Goal: Information Seeking & Learning: Find contact information

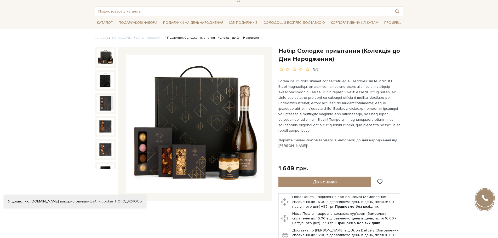
scroll to position [52, 0]
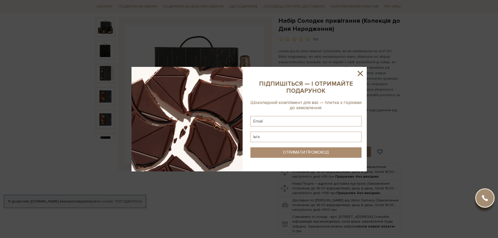
click at [362, 75] on icon at bounding box center [360, 73] width 9 height 9
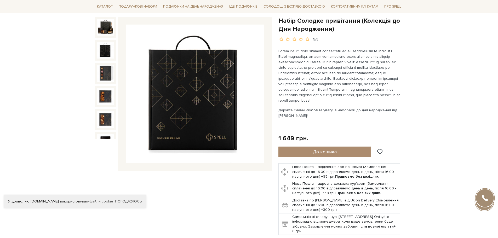
click at [101, 45] on img at bounding box center [105, 50] width 17 height 17
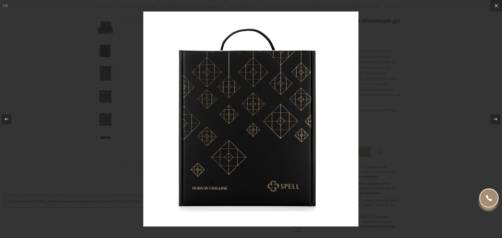
click at [100, 64] on div at bounding box center [251, 119] width 502 height 238
click at [465, 53] on div at bounding box center [251, 119] width 502 height 238
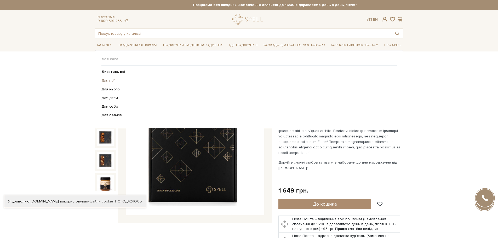
click at [107, 79] on link "Для неї" at bounding box center [246, 80] width 291 height 5
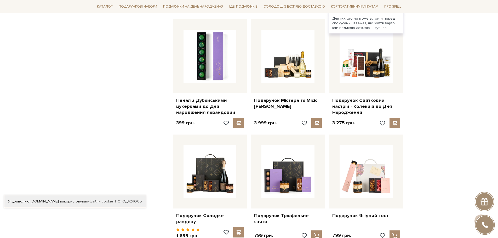
scroll to position [418, 0]
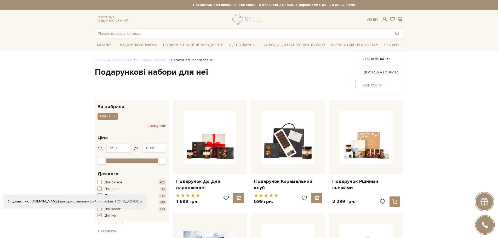
click at [375, 85] on link "Контакти" at bounding box center [380, 85] width 35 height 5
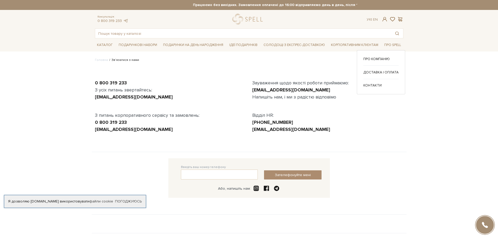
click at [385, 55] on div "Про компанію Доставка і оплата" at bounding box center [381, 72] width 48 height 44
click at [385, 58] on link "Про компанію" at bounding box center [380, 59] width 35 height 5
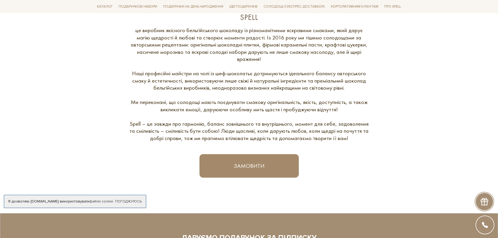
scroll to position [345, 0]
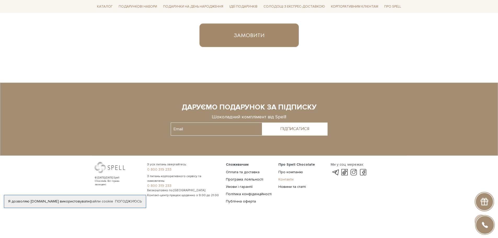
click at [285, 181] on link "Контакти" at bounding box center [285, 179] width 15 height 4
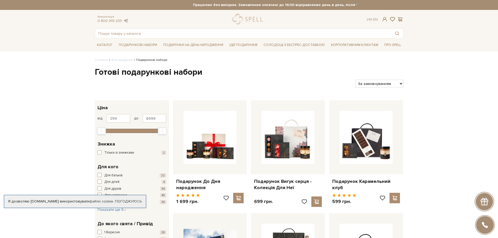
click at [124, 21] on link at bounding box center [125, 21] width 5 height 4
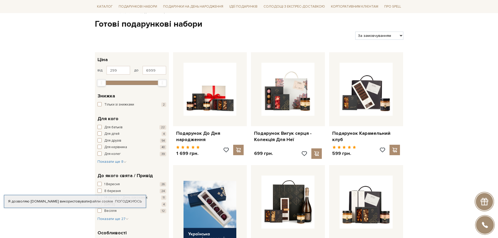
scroll to position [183, 0]
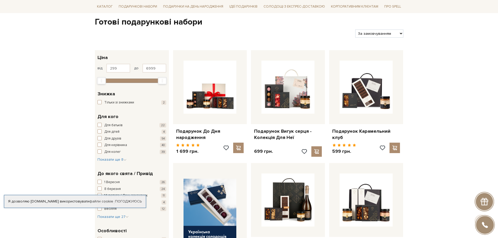
scroll to position [78, 0]
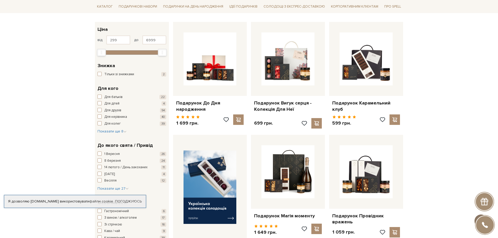
click at [487, 215] on button at bounding box center [480, 221] width 13 height 13
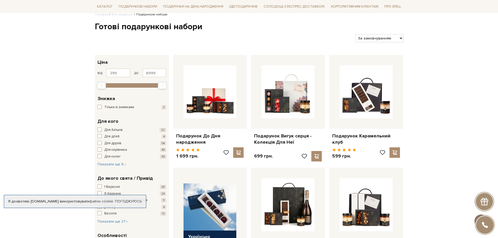
scroll to position [0, 0]
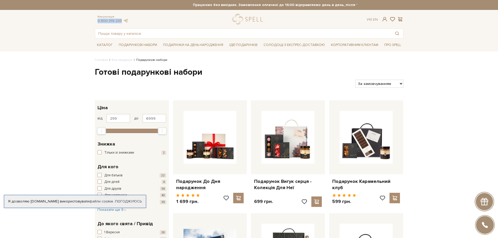
drag, startPoint x: 95, startPoint y: 20, endPoint x: 121, endPoint y: 21, distance: 25.9
click at [121, 21] on div "Консультація: 0 800 319 233" at bounding box center [113, 19] width 36 height 8
click at [374, 72] on link "Доставка і оплата" at bounding box center [380, 72] width 35 height 5
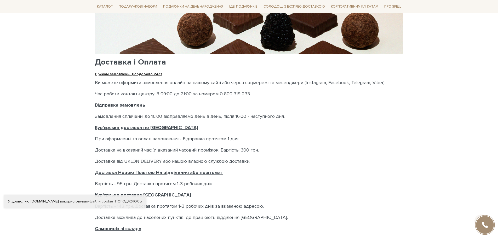
scroll to position [105, 0]
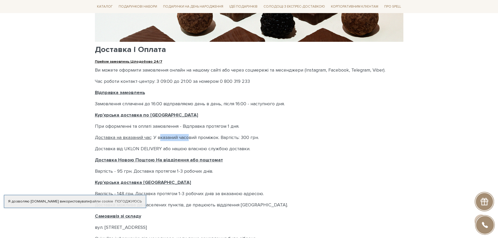
drag, startPoint x: 161, startPoint y: 138, endPoint x: 190, endPoint y: 137, distance: 28.5
click at [190, 137] on p "Доставка на вказаний час : У вказаний часовий проміжок. Вартість: 300 грн." at bounding box center [249, 137] width 308 height 7
click at [190, 150] on p "Доставка від UKLON DELIVERY або нашою власною службою доставки." at bounding box center [249, 148] width 308 height 7
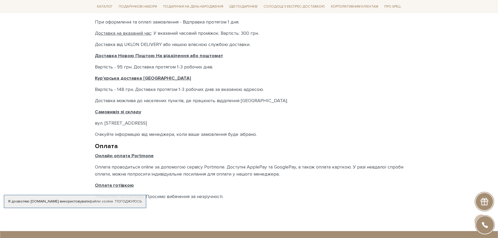
scroll to position [209, 0]
drag, startPoint x: 151, startPoint y: 122, endPoint x: 91, endPoint y: 123, distance: 59.4
click at [91, 123] on body "Подарункові набори SALE Корпоративним клієнтам Доставка і оплата Консультація: …" at bounding box center [249, 75] width 498 height 569
copy p "вул. Велика Кільцева, 4-А"
click at [135, 199] on link "Погоджуюсь" at bounding box center [128, 201] width 27 height 5
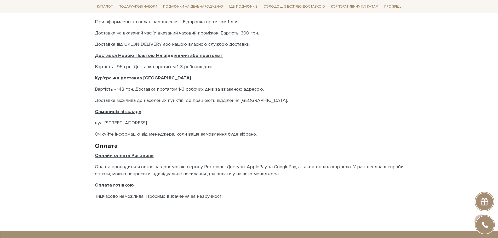
copy p "вул. Велика Кільцева, 4-А"
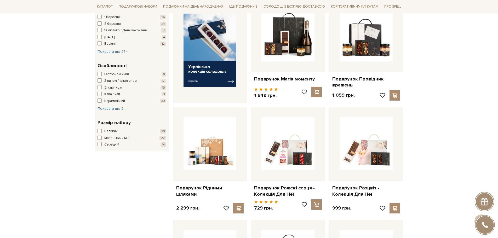
scroll to position [261, 0]
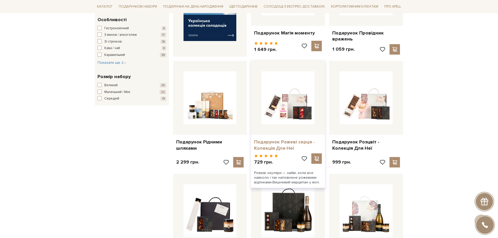
click at [279, 147] on link "Подарунок Рожеві серця - Колекція Для Неї" at bounding box center [288, 145] width 68 height 12
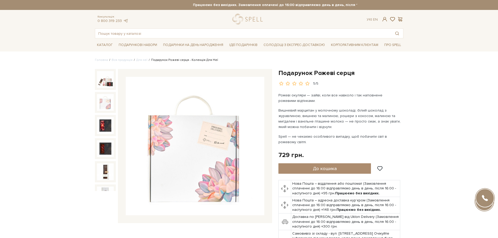
click at [99, 103] on img at bounding box center [105, 102] width 17 height 17
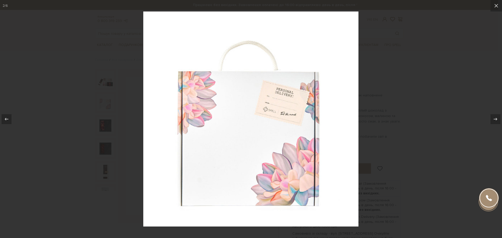
click at [102, 132] on div at bounding box center [251, 119] width 502 height 238
click at [494, 120] on icon at bounding box center [495, 119] width 6 height 6
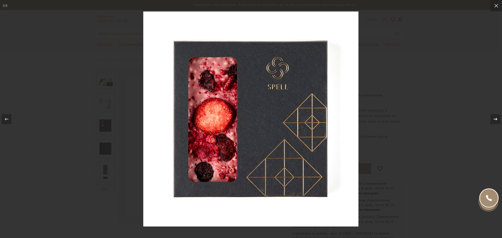
click at [494, 120] on icon at bounding box center [495, 119] width 6 height 6
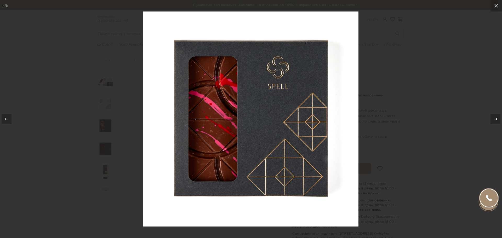
click at [494, 120] on icon at bounding box center [495, 119] width 6 height 6
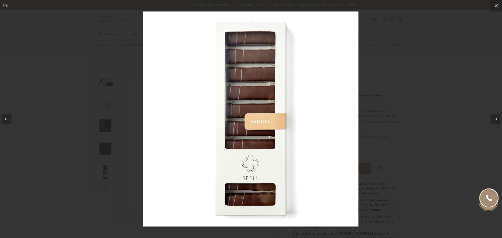
click at [430, 64] on div at bounding box center [251, 119] width 502 height 238
